Goal: Find specific page/section: Find specific page/section

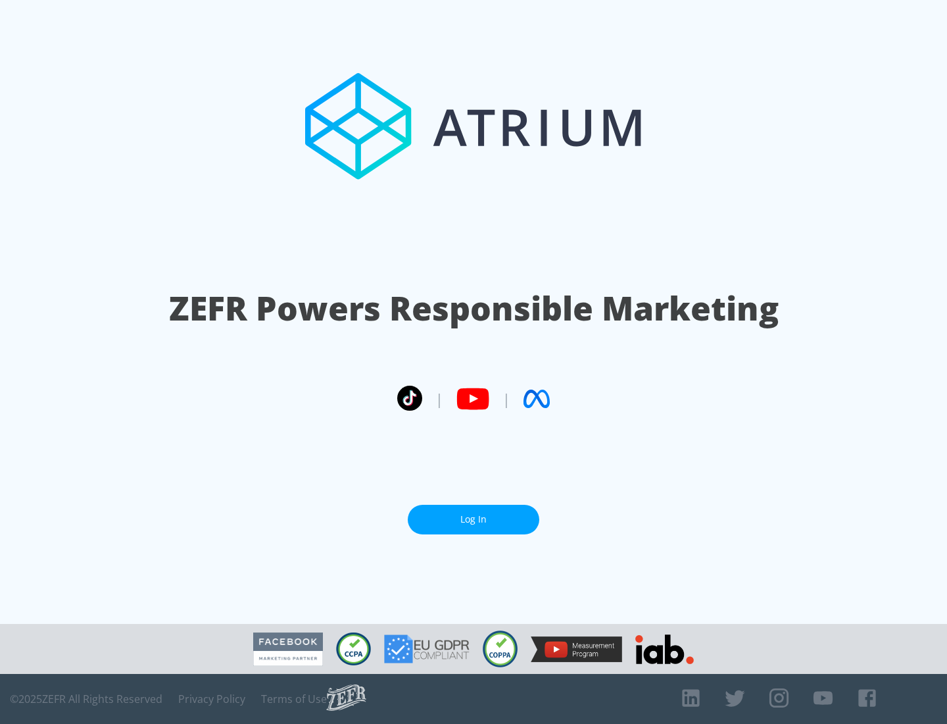
click at [474, 519] on link "Log In" at bounding box center [474, 520] width 132 height 30
